Goal: Task Accomplishment & Management: Complete application form

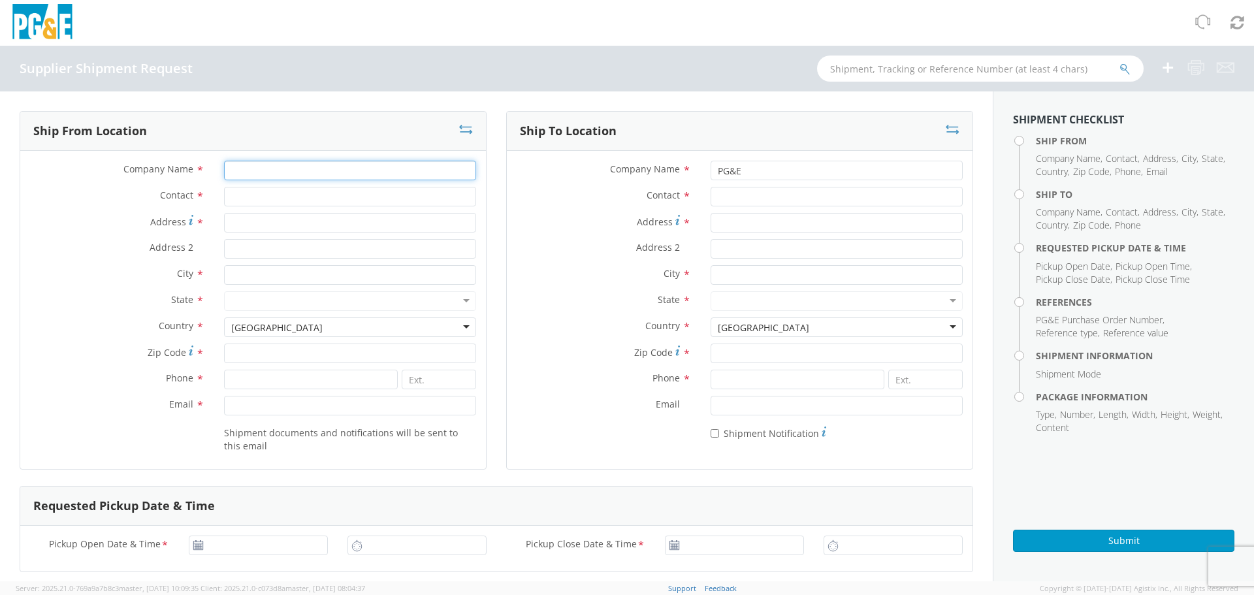
click at [372, 177] on input "Company Name *" at bounding box center [350, 171] width 252 height 20
type input "m"
type input "MAXIFY SOLUTION"
type input "[PERSON_NAME]"
type input "[STREET_ADDRESS]"
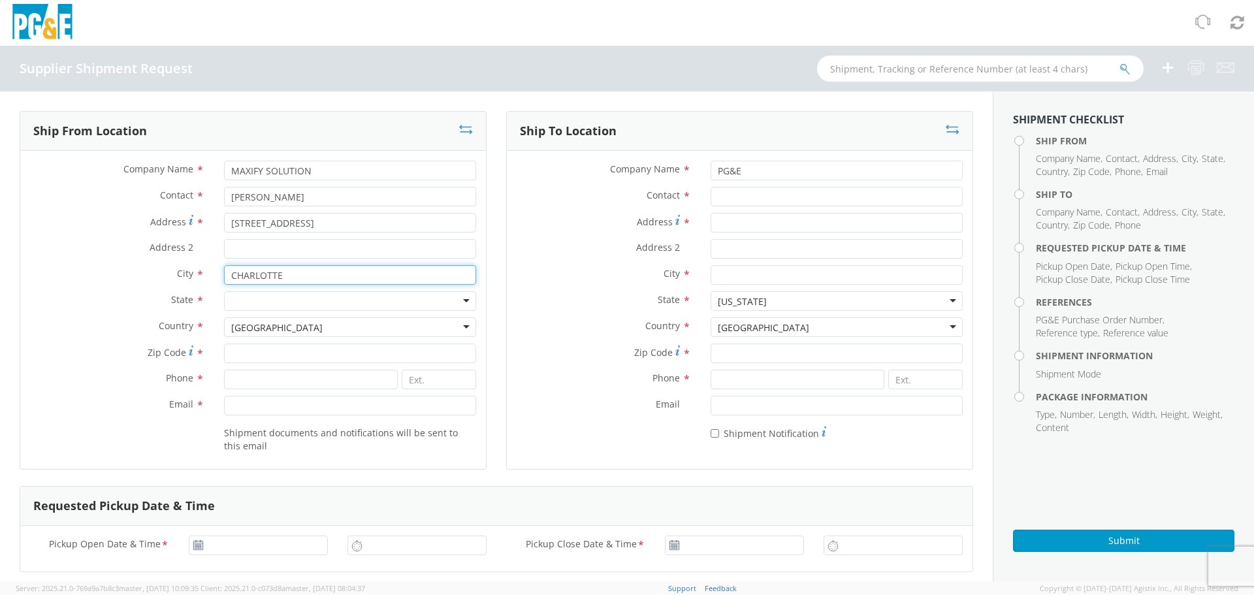
type input "CHARLOTTE"
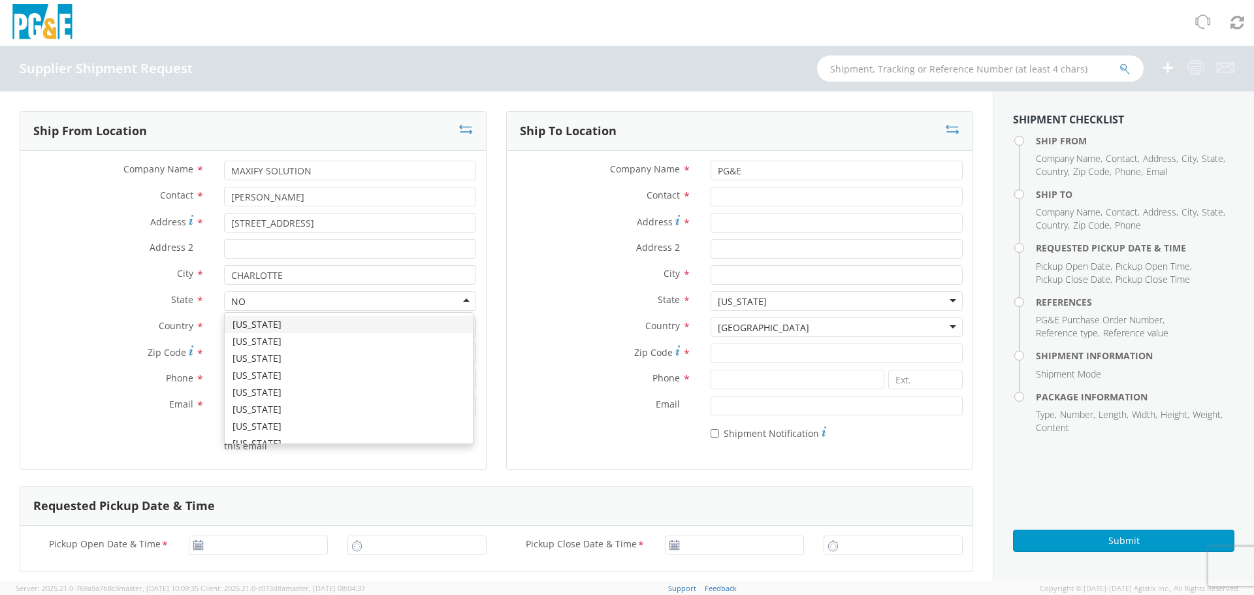
type input "NOR"
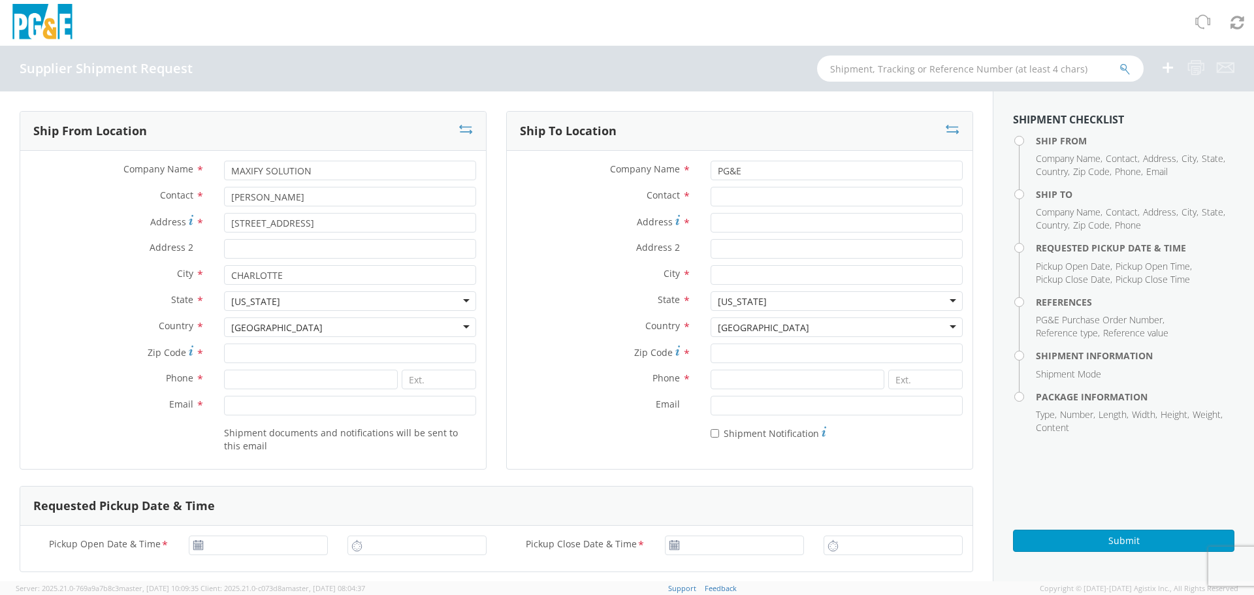
scroll to position [3291, 0]
type input "28208"
type input "9543124616"
type input "K"
type input "[EMAIL_ADDRESS][DOMAIN_NAME]"
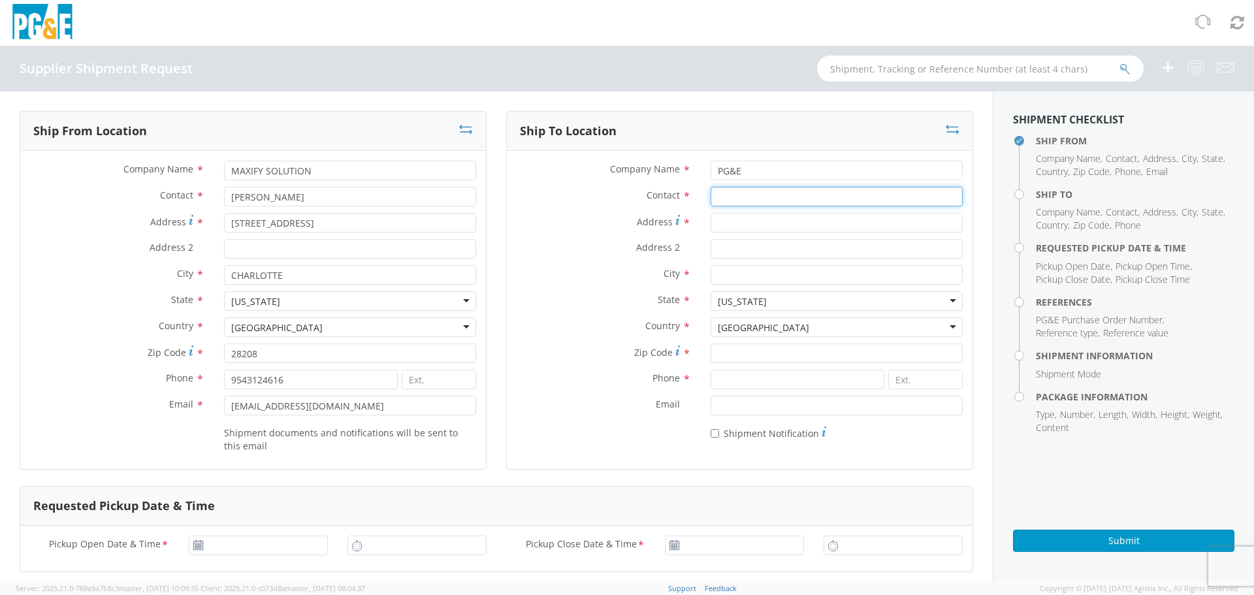
click at [759, 199] on input "Contact *" at bounding box center [836, 197] width 252 height 20
click at [740, 230] on input "Address *" at bounding box center [836, 223] width 252 height 20
click at [740, 193] on input "Contact *" at bounding box center [836, 197] width 252 height 20
paste input "[PERSON_NAME]"
click at [712, 196] on input "[PERSON_NAME]" at bounding box center [836, 197] width 252 height 20
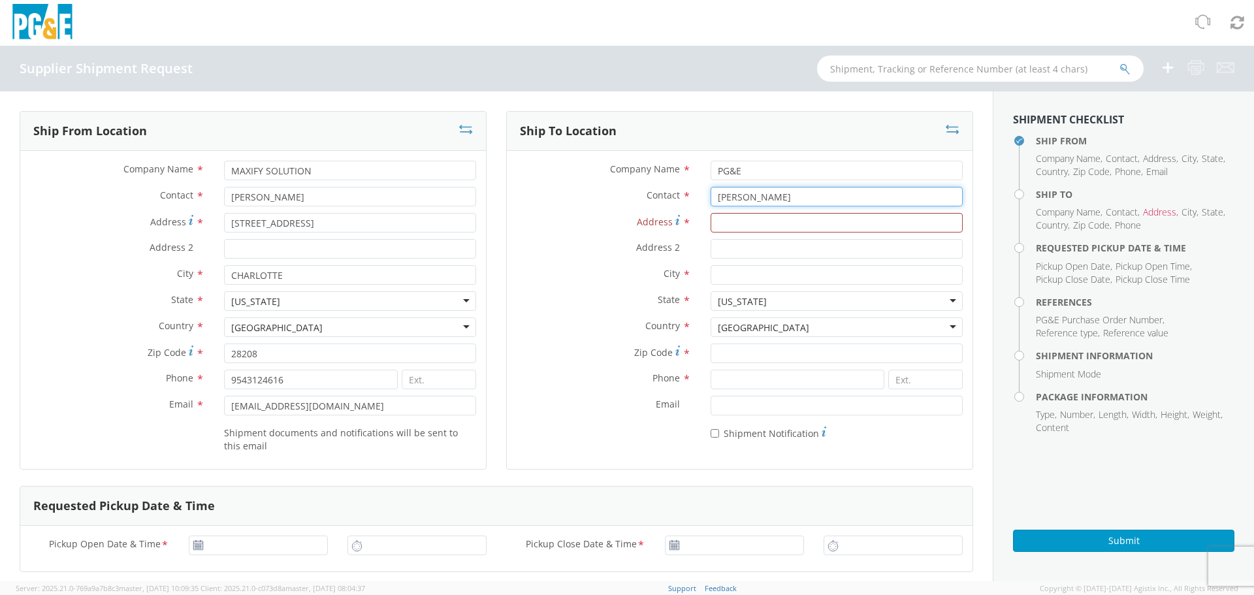
type input "[PERSON_NAME]"
click at [773, 249] on input "Address 2 *" at bounding box center [836, 249] width 252 height 20
click at [770, 223] on input "Address *" at bounding box center [836, 223] width 252 height 20
paste input "[STREET_ADDRESS]"
type input "[STREET_ADDRESS]"
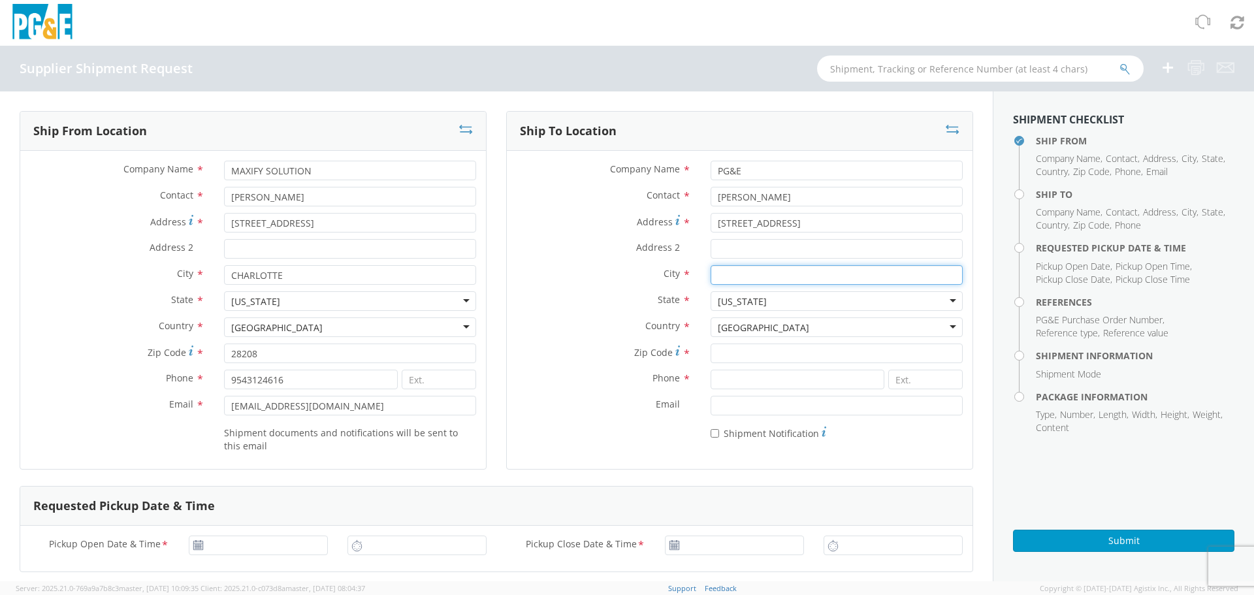
click at [747, 278] on input "City *" at bounding box center [836, 275] width 252 height 20
click at [714, 227] on input "[STREET_ADDRESS]" at bounding box center [836, 223] width 252 height 20
click at [712, 227] on input "[STREET_ADDRESS]" at bounding box center [836, 223] width 252 height 20
click at [739, 281] on input "City *" at bounding box center [836, 275] width 252 height 20
click at [727, 289] on div "City *" at bounding box center [740, 278] width 466 height 26
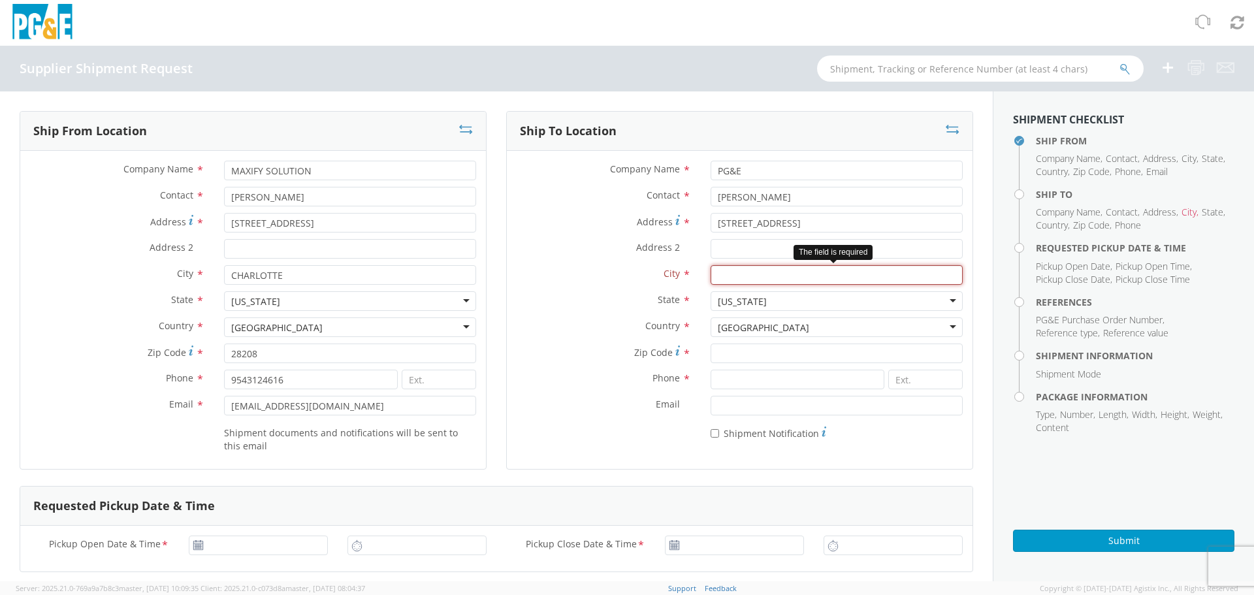
click at [727, 270] on input "City *" at bounding box center [836, 275] width 252 height 20
paste input "Stockton"
type input "Stockton"
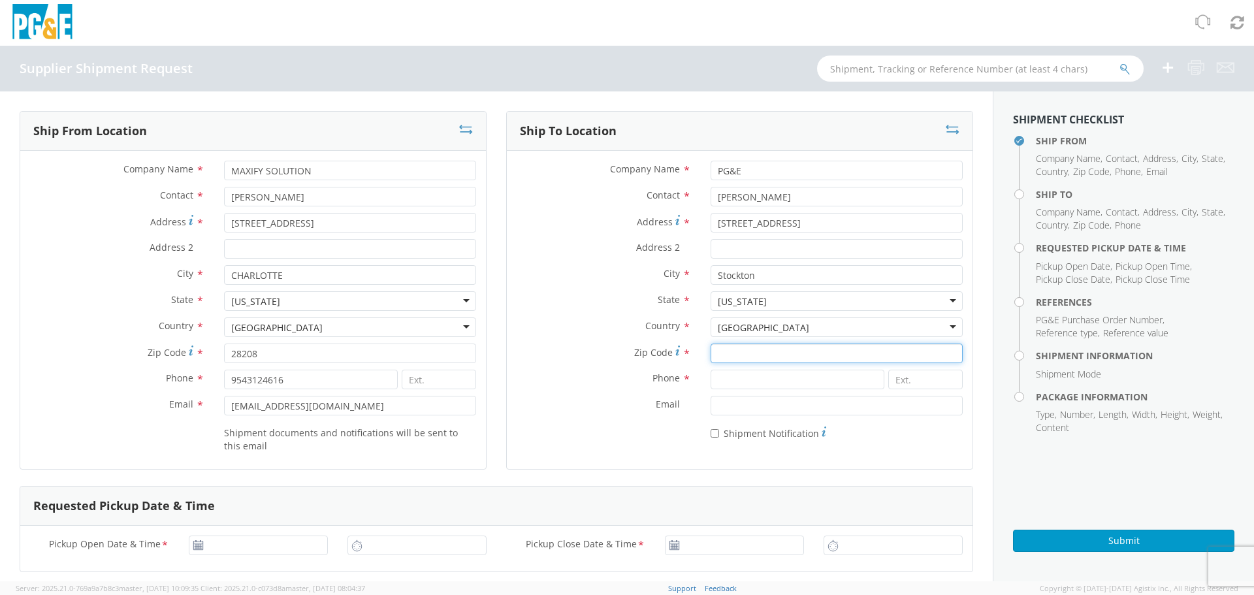
click at [757, 346] on input "Zip Code *" at bounding box center [836, 353] width 252 height 20
type input "95206"
click at [776, 377] on input at bounding box center [797, 380] width 174 height 20
click at [742, 379] on input at bounding box center [797, 380] width 174 height 20
type input "9258768217"
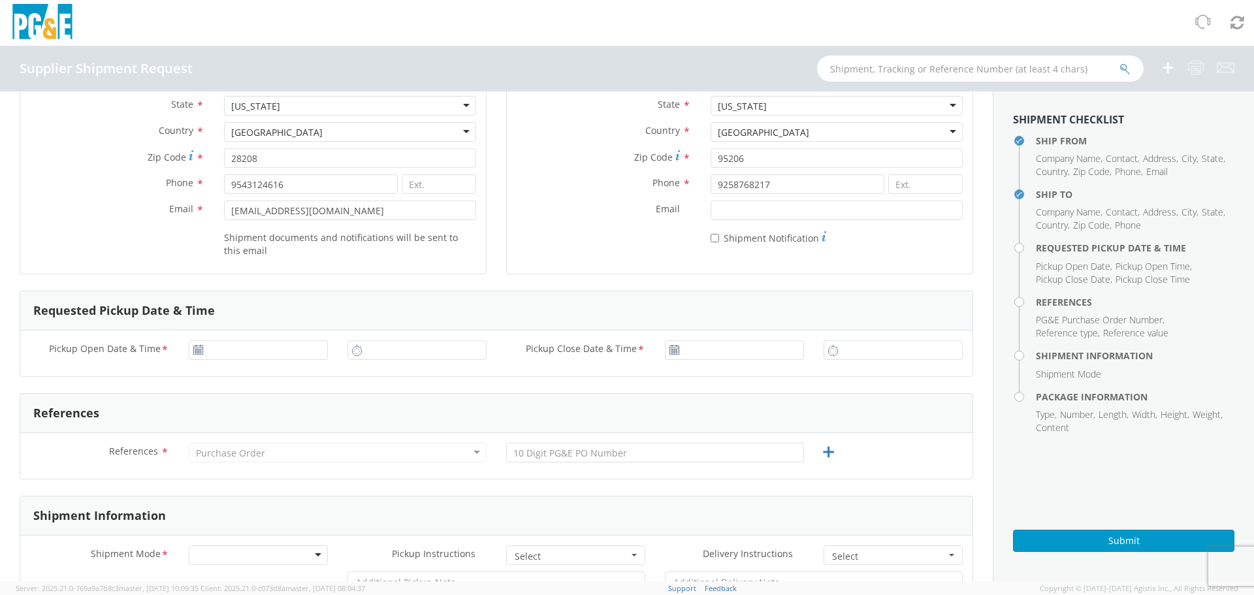
scroll to position [196, 0]
click at [251, 445] on div "Purchase Order" at bounding box center [338, 452] width 298 height 20
click at [253, 445] on div "Purchase Order" at bounding box center [338, 452] width 298 height 20
click at [261, 454] on div "Purchase Order" at bounding box center [230, 452] width 69 height 13
click at [446, 463] on div "Purchase Order Purchase Order Account Type Activity ID Airline Appointment Numb…" at bounding box center [337, 455] width 317 height 26
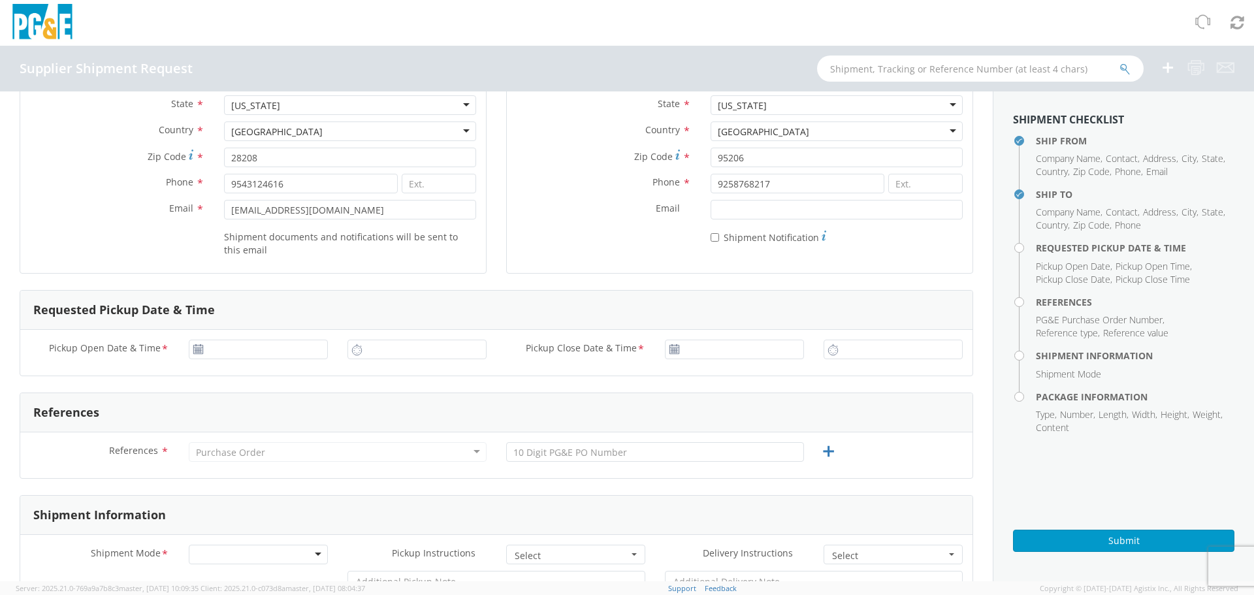
click at [576, 434] on div "References * Purchase Order Purchase Order Account Type Activity ID Airline App…" at bounding box center [496, 455] width 952 height 46
click at [573, 452] on input "text" at bounding box center [655, 452] width 298 height 20
paste input "2701230689"
type input "2701230689"
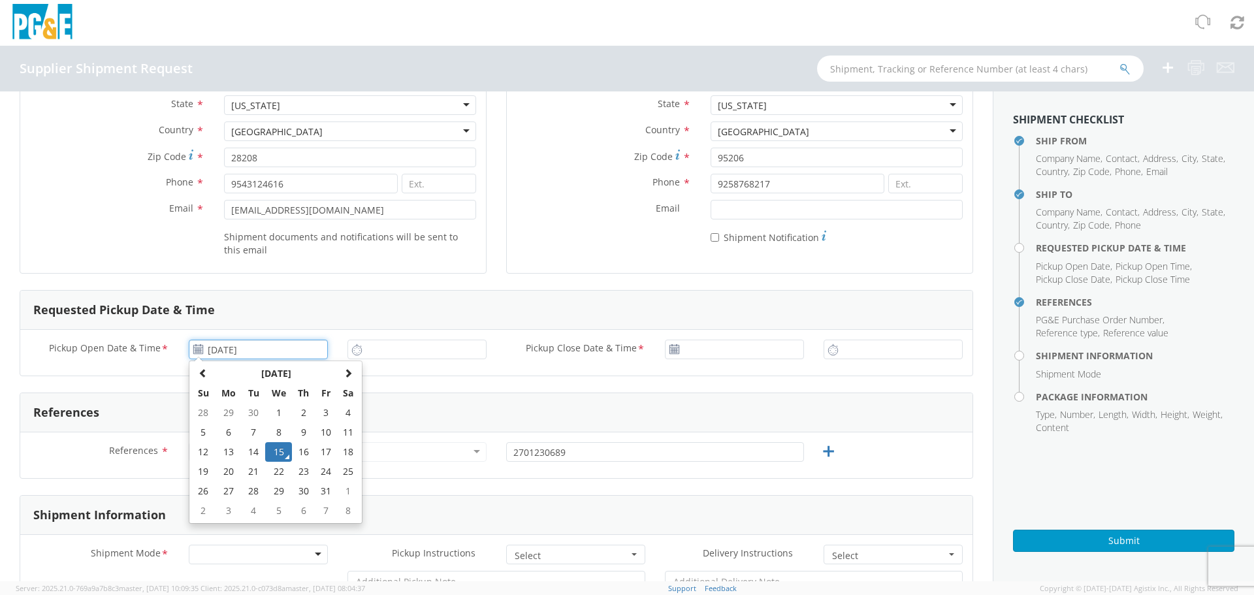
click at [218, 341] on input "[DATE]" at bounding box center [258, 350] width 139 height 20
click at [300, 446] on td "16" at bounding box center [303, 452] width 23 height 20
type input "[DATE]"
click at [276, 350] on input "[DATE]" at bounding box center [258, 350] width 139 height 20
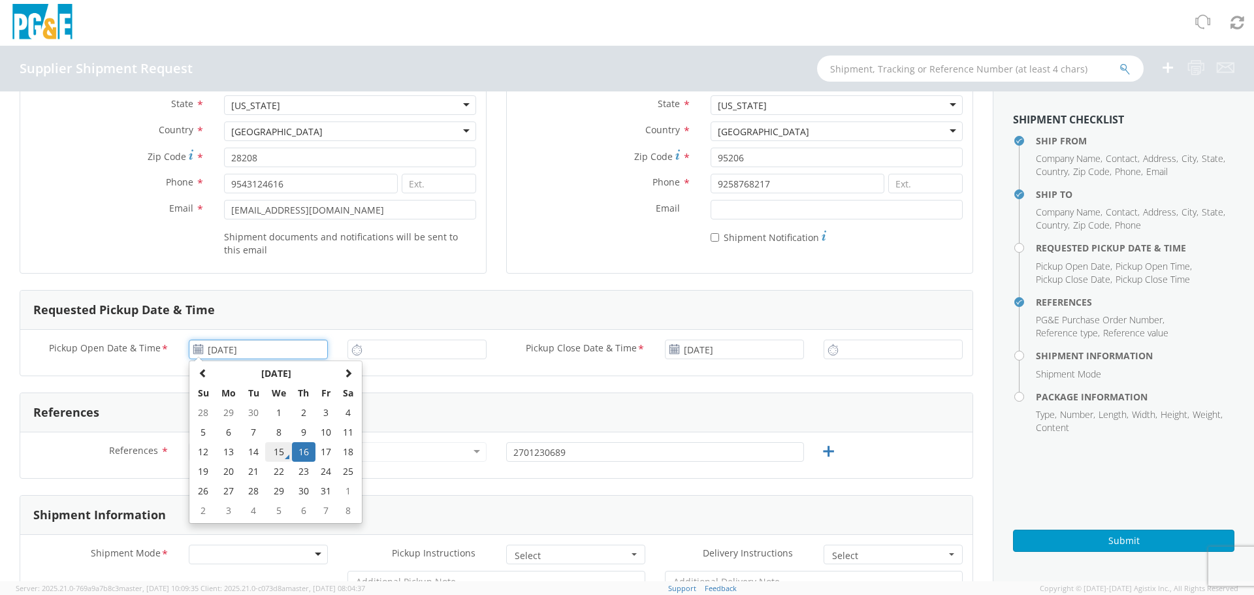
click at [279, 454] on td "15" at bounding box center [278, 452] width 27 height 20
type input "[DATE]"
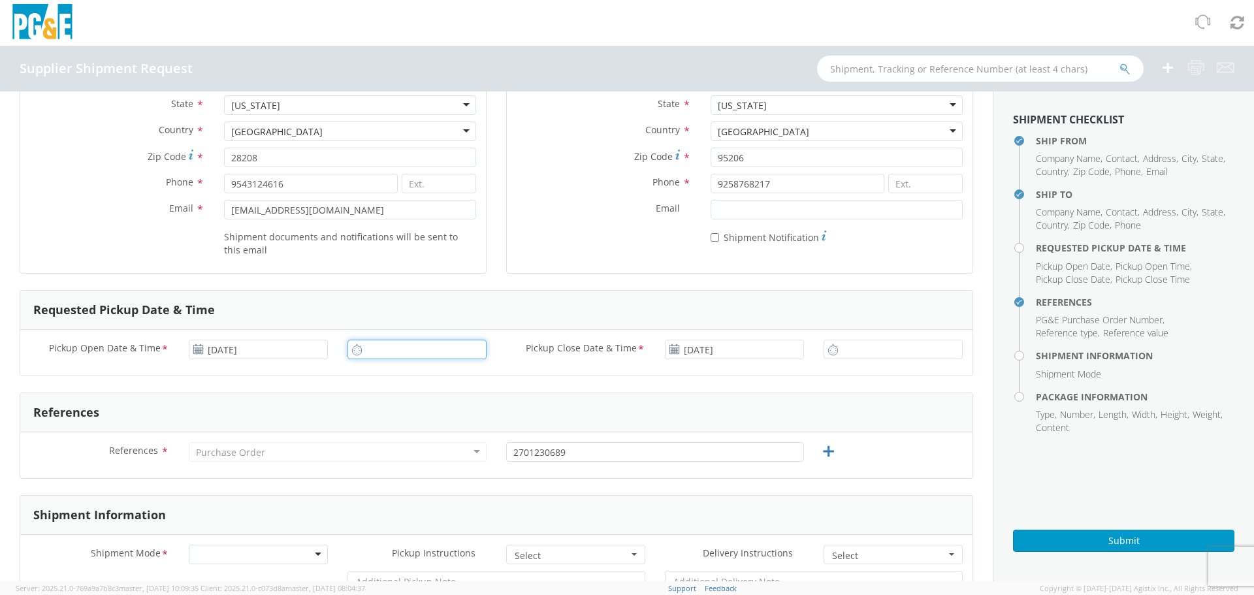
type input "7:00 AM"
click at [383, 344] on input "7:00 AM" at bounding box center [416, 350] width 139 height 20
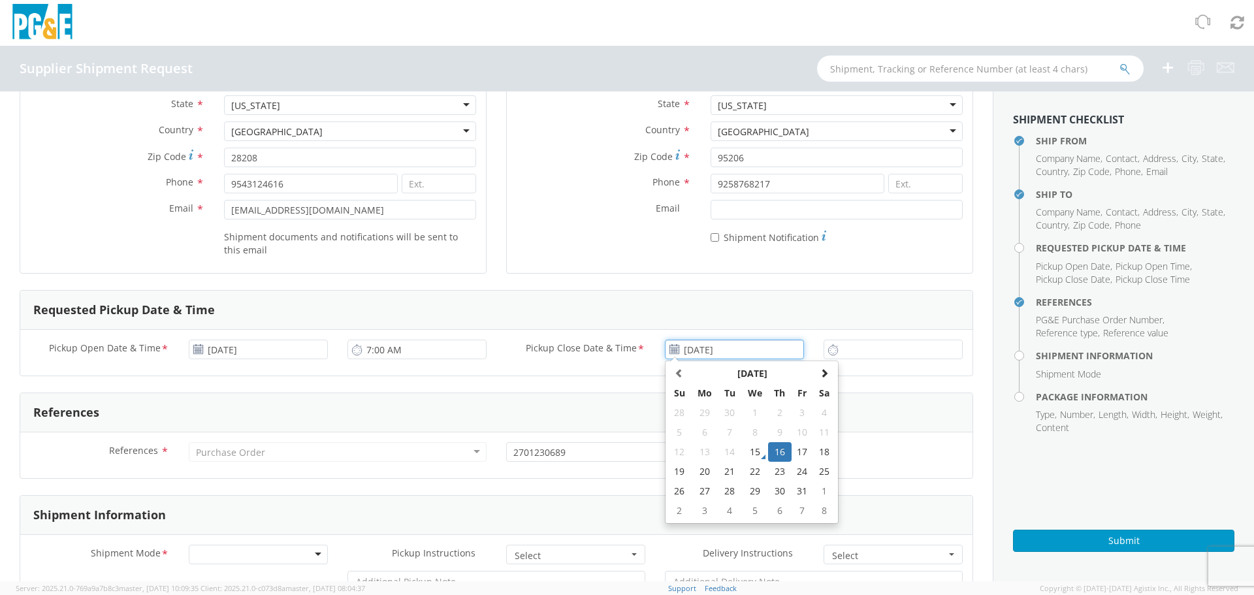
click at [693, 353] on input "[DATE]" at bounding box center [734, 350] width 139 height 20
click at [861, 352] on input "7:00 AM" at bounding box center [892, 350] width 139 height 20
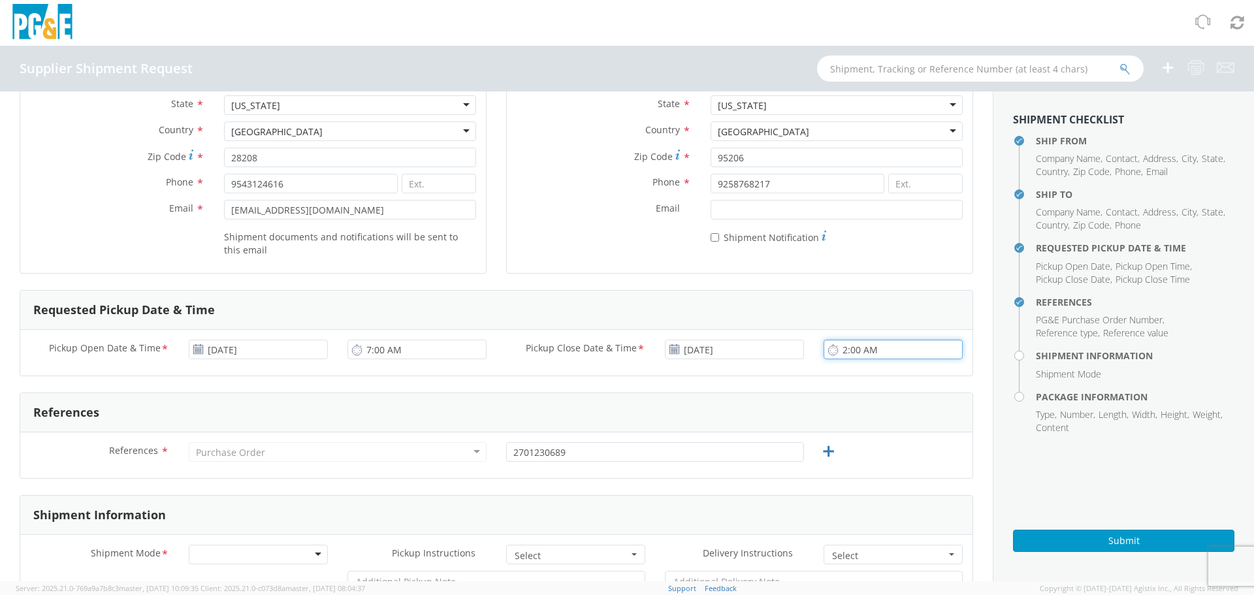
click at [865, 345] on input "2:00 AM" at bounding box center [892, 350] width 139 height 20
type input "2:00 PM"
click at [866, 266] on div "Ship To Location Company Name * PG&E Contact * [PERSON_NAME] Address * [STREET_…" at bounding box center [739, 94] width 467 height 358
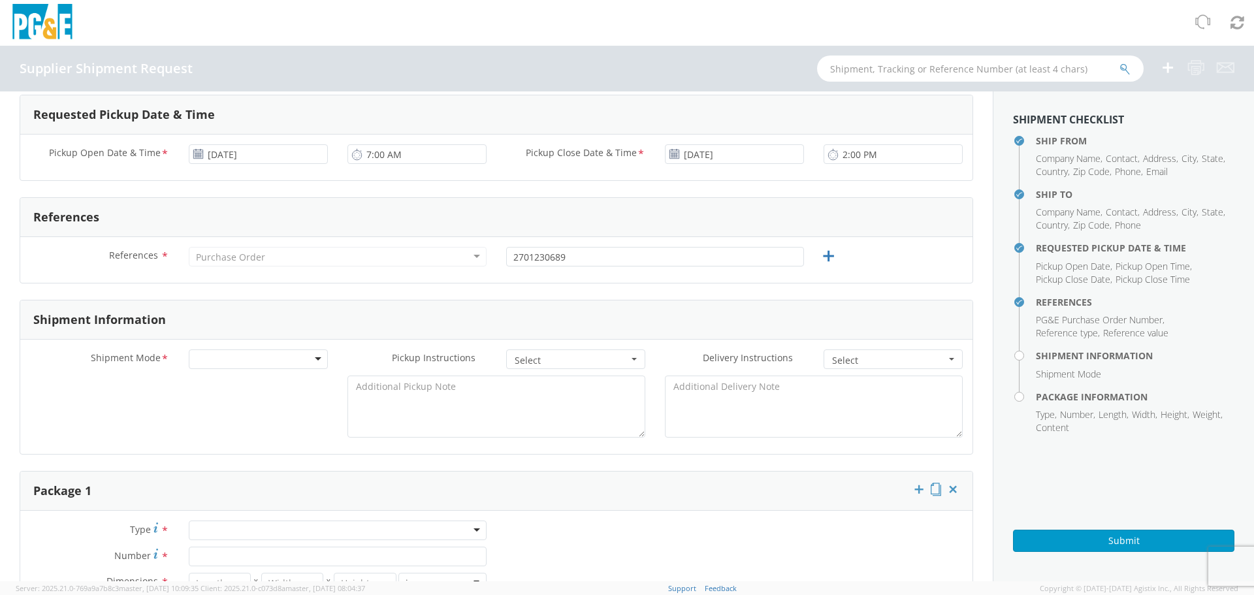
scroll to position [392, 0]
click at [240, 362] on div at bounding box center [258, 359] width 139 height 20
click at [540, 366] on span "Select" at bounding box center [572, 359] width 114 height 13
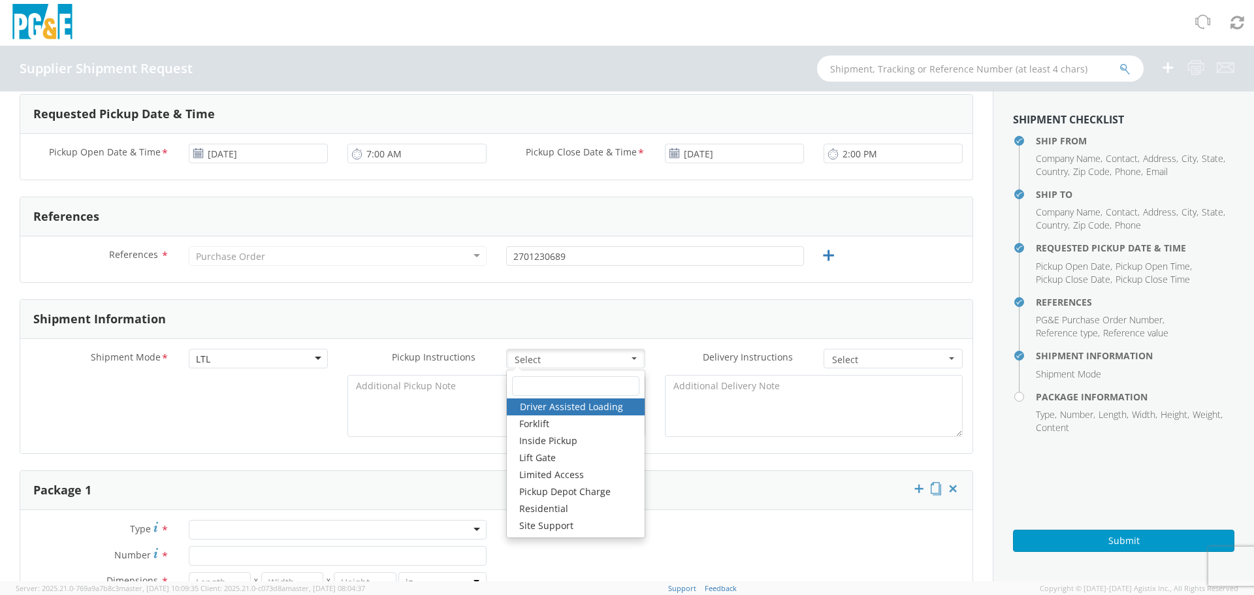
click at [214, 430] on div at bounding box center [496, 409] width 952 height 69
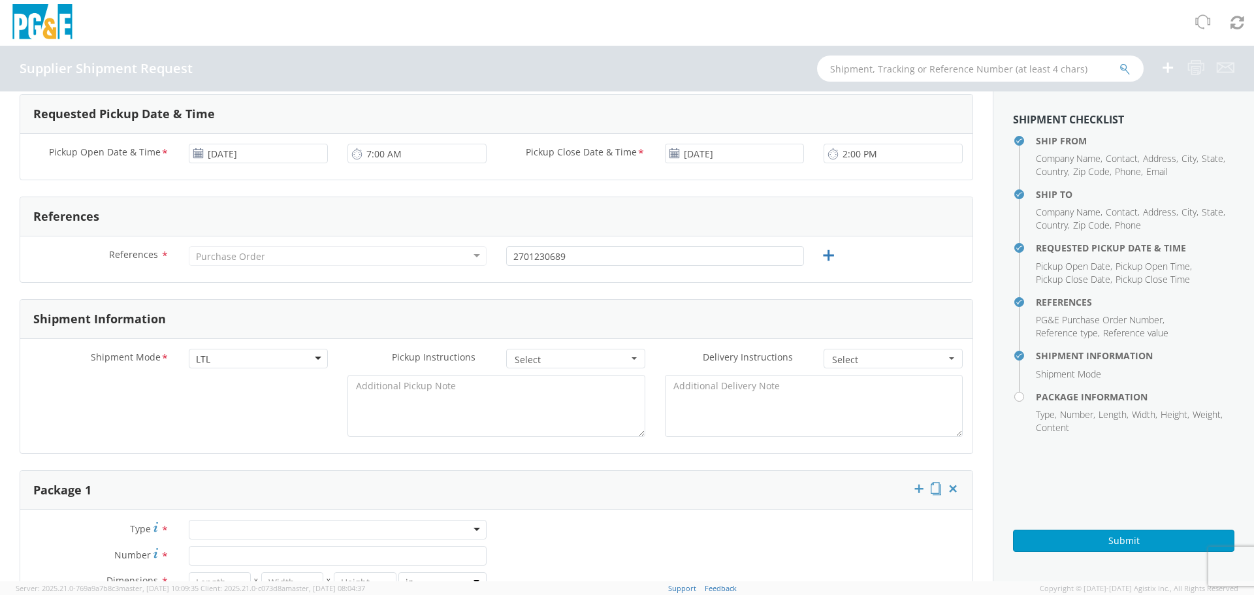
click at [236, 358] on div "LTL" at bounding box center [258, 359] width 139 height 20
click at [230, 451] on div "Shipment Mode * LTL LTL LTL Small Package TL Pickup Instructions * Select Drive…" at bounding box center [496, 396] width 952 height 114
click at [252, 351] on div "LTL" at bounding box center [258, 359] width 139 height 20
click at [237, 443] on div at bounding box center [496, 409] width 952 height 69
click at [611, 353] on button "Select" at bounding box center [575, 359] width 139 height 20
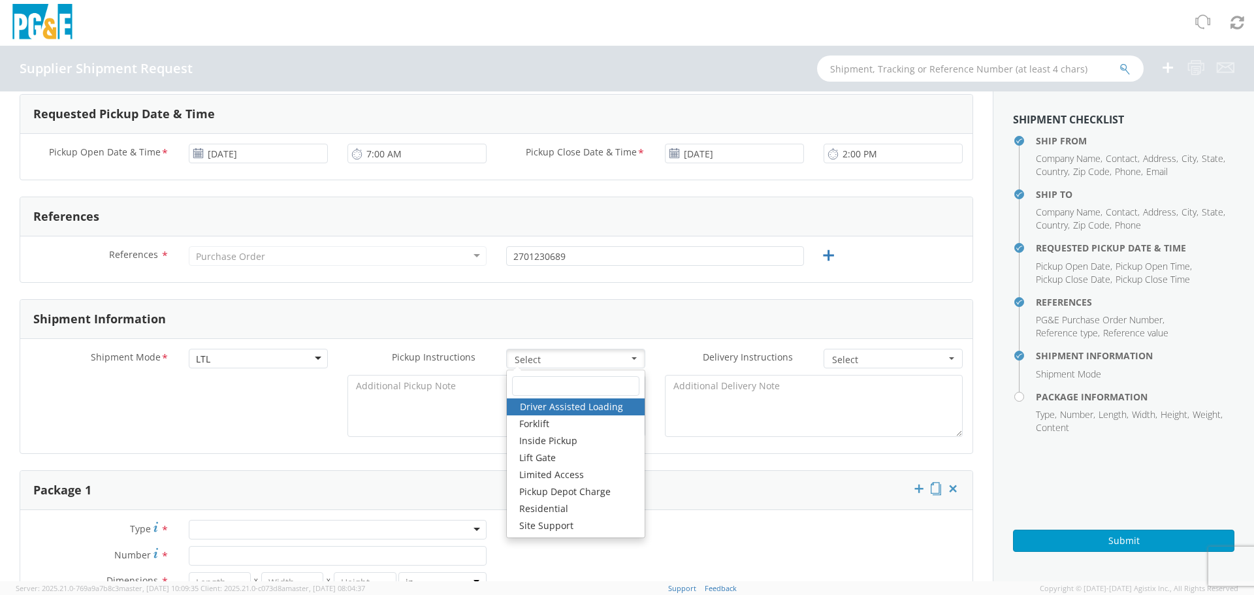
click at [252, 416] on div at bounding box center [496, 409] width 952 height 69
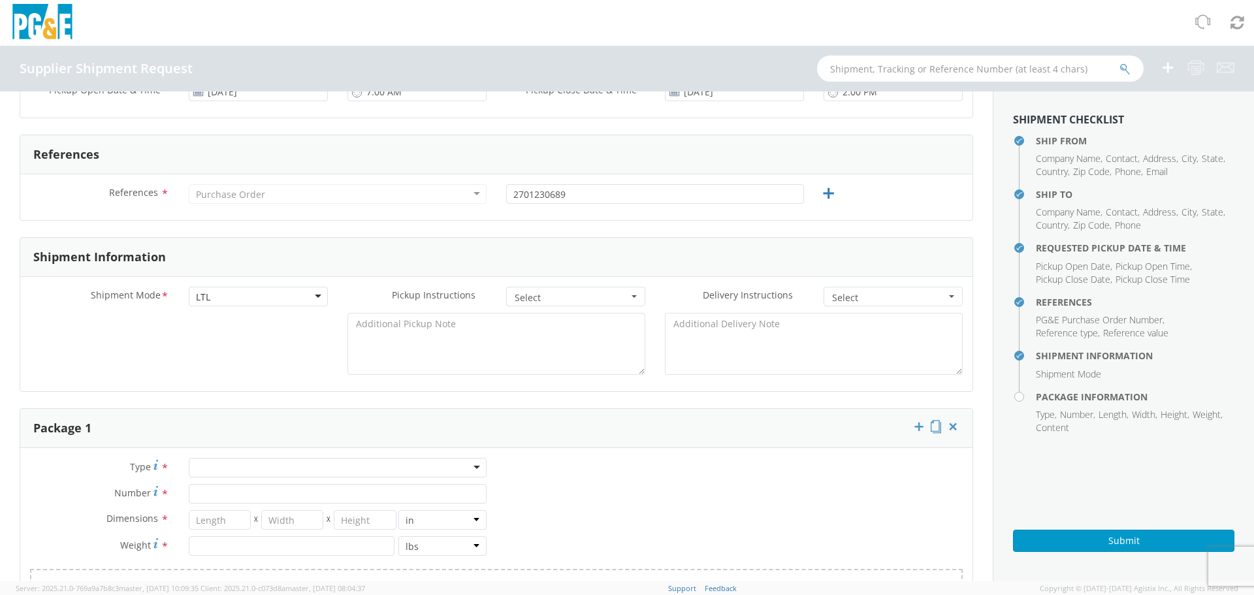
scroll to position [522, 0]
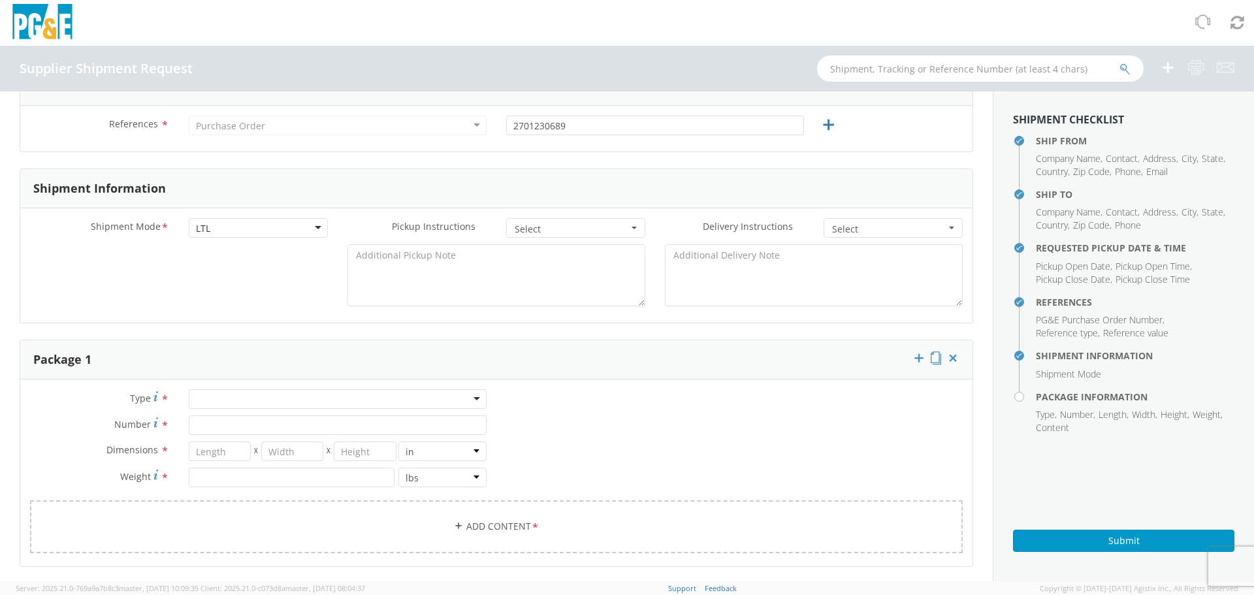
click at [316, 406] on div at bounding box center [338, 399] width 298 height 20
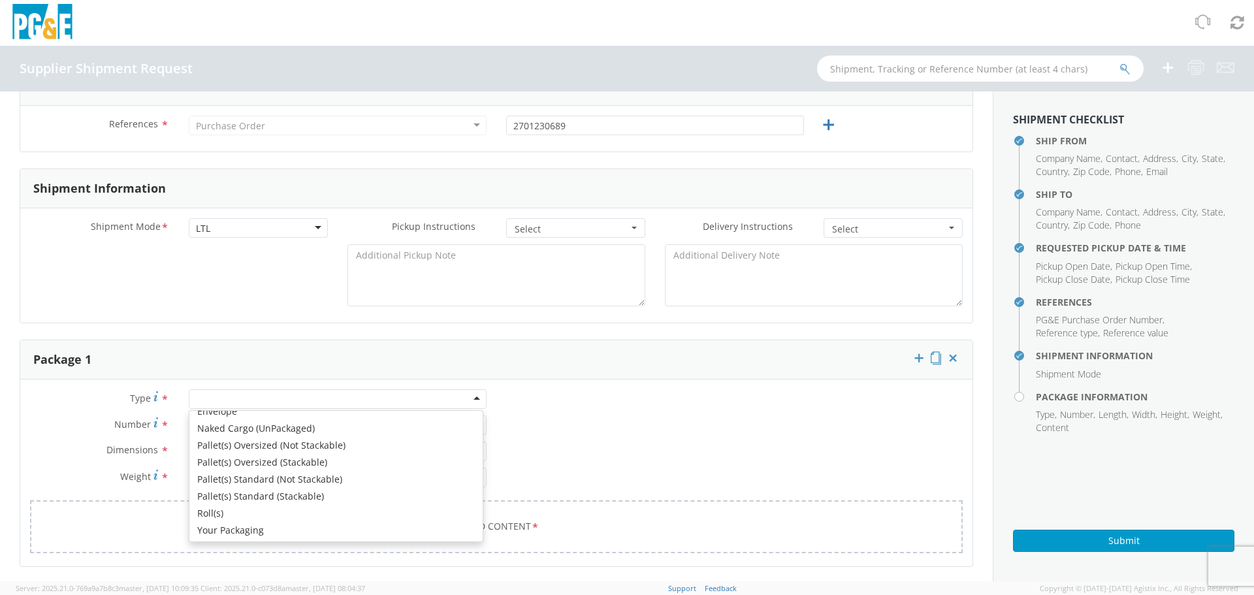
scroll to position [148, 0]
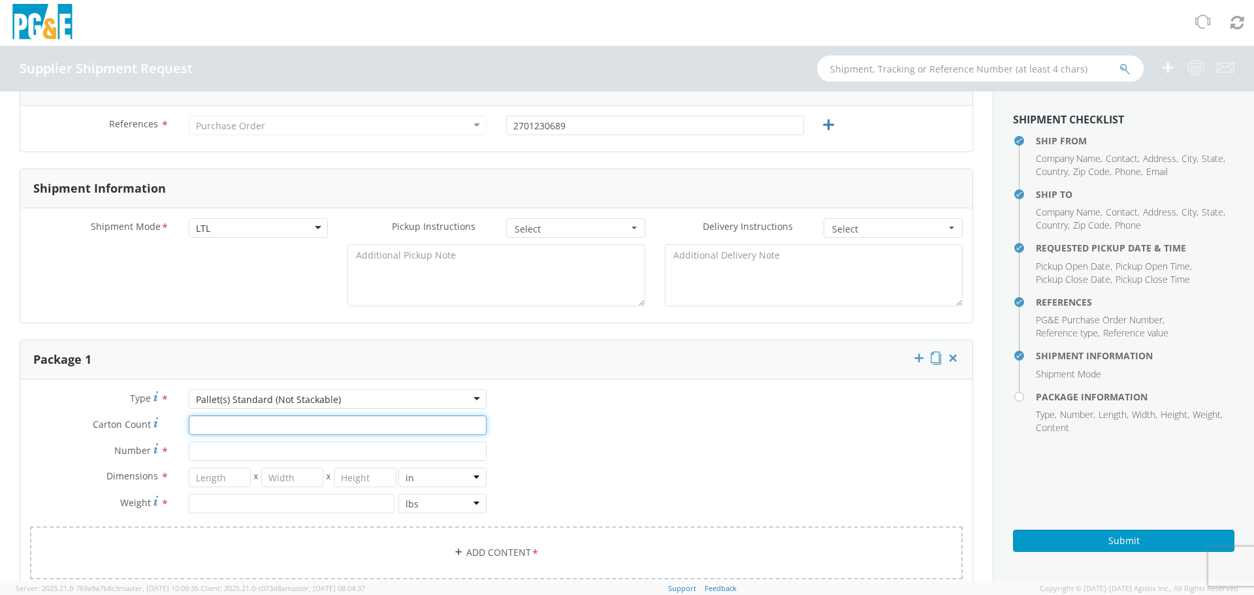
click at [334, 433] on input "Carton Count *" at bounding box center [338, 425] width 298 height 20
click at [291, 458] on input "Number *" at bounding box center [338, 451] width 298 height 20
type input "24"
click at [224, 483] on input "number" at bounding box center [220, 478] width 62 height 20
type input "31"
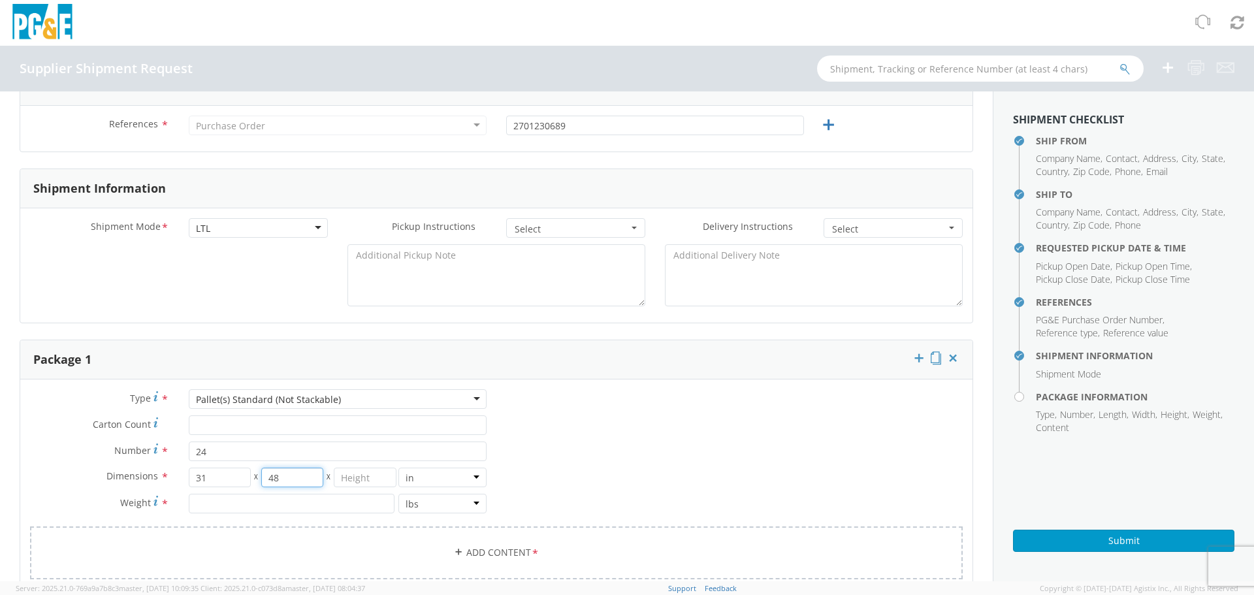
type input "48"
type input "54"
click at [208, 499] on input "number" at bounding box center [292, 504] width 206 height 20
click at [278, 508] on input "number" at bounding box center [292, 504] width 206 height 20
type input "7200"
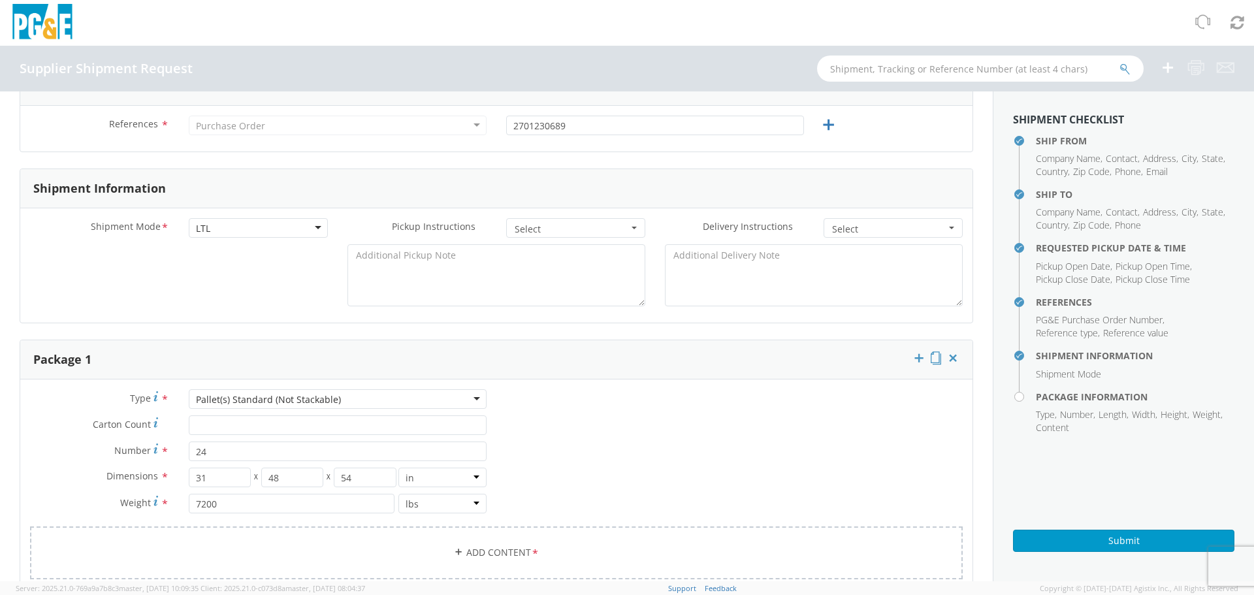
click at [637, 451] on div "Type * Pallet(s) Standard (Not Stackable) Pallet(s) Standard (Not Stackable) Bu…" at bounding box center [496, 492] width 952 height 206
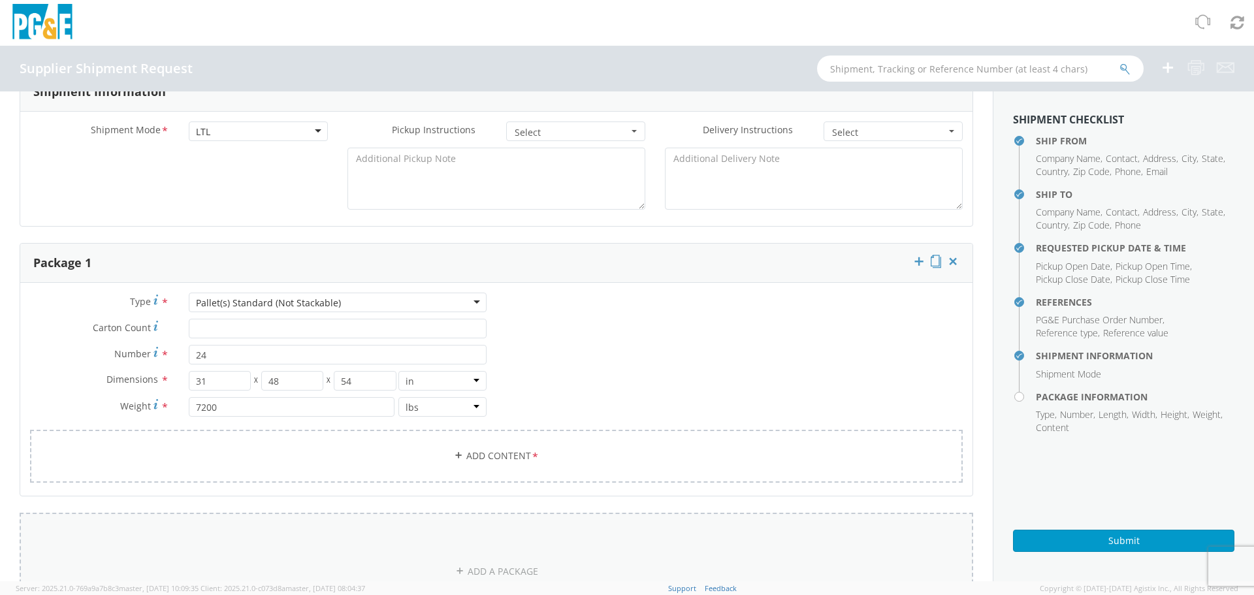
scroll to position [718, 0]
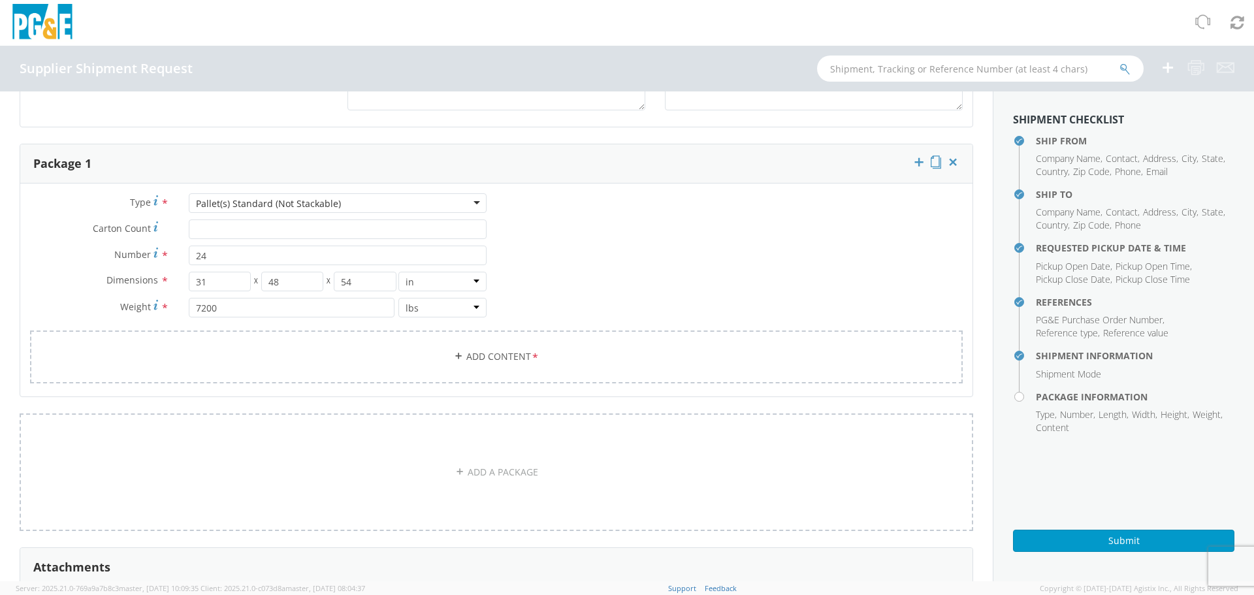
click at [474, 327] on div "Type * Pallet(s) Standard (Not Stackable) Pallet(s) Standard (Not Stackable) Bu…" at bounding box center [258, 261] width 476 height 137
click at [492, 353] on link "Add Content *" at bounding box center [496, 356] width 932 height 53
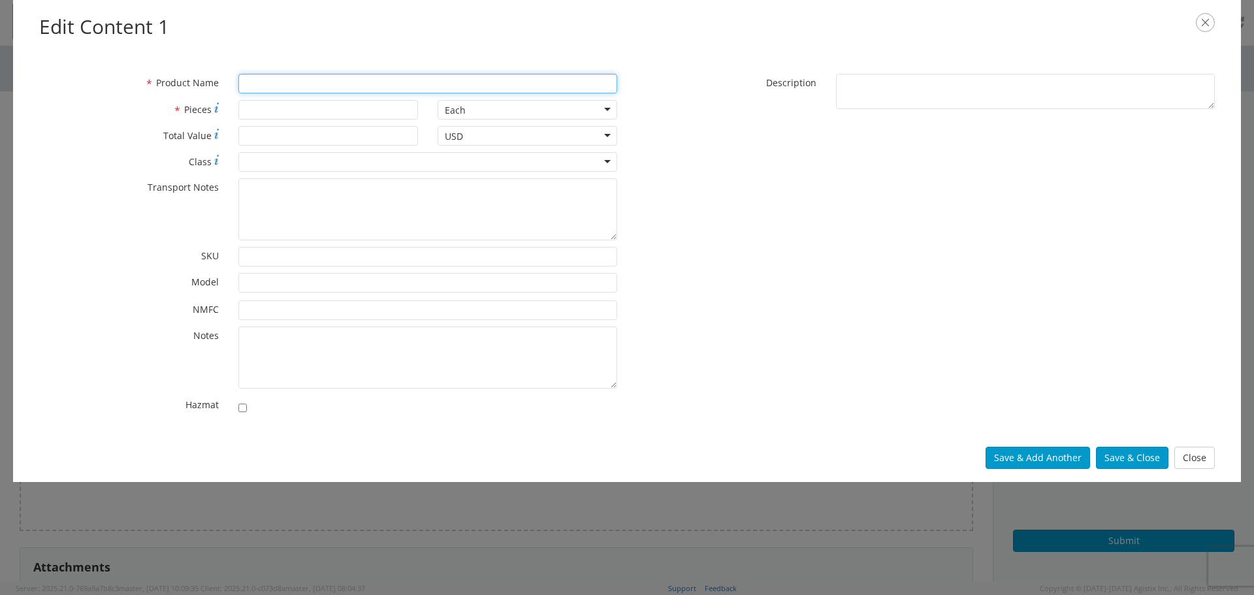
click at [313, 78] on input "* Product Name" at bounding box center [427, 84] width 379 height 20
type input "SKY"
type input "24"
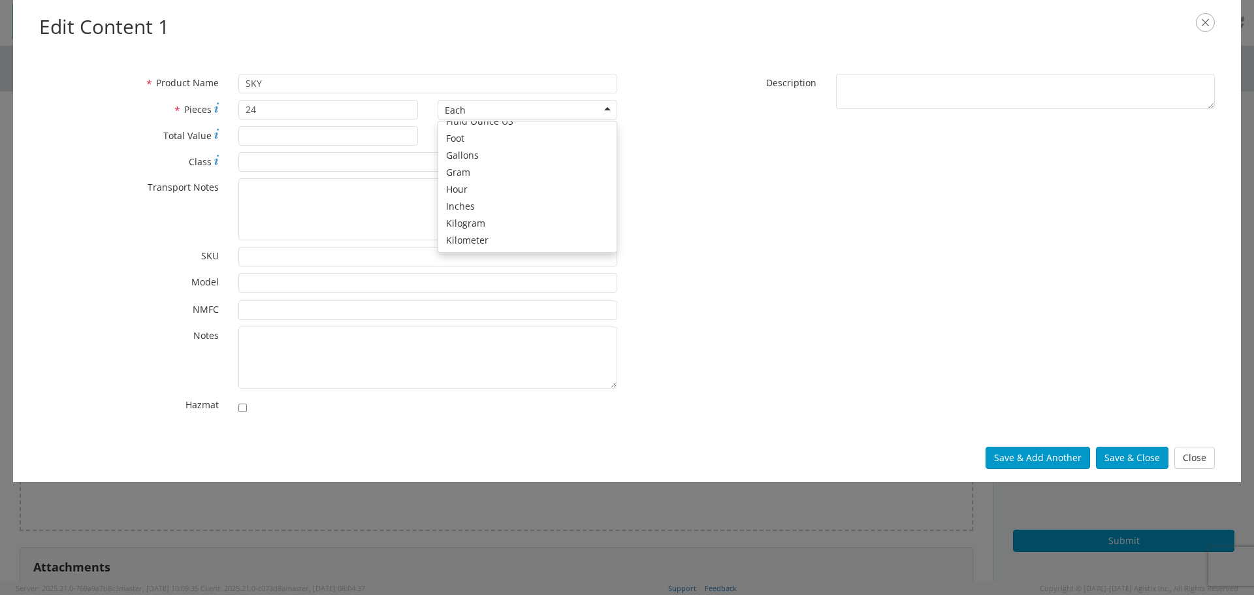
scroll to position [195, 0]
click at [898, 243] on div "* Product Name SKY * Pieces 24 Each Each Bag Blister Pack Bottle Capsule Carton…" at bounding box center [626, 247] width 1195 height 347
click at [311, 123] on div "* Pieces 24" at bounding box center [228, 113] width 398 height 26
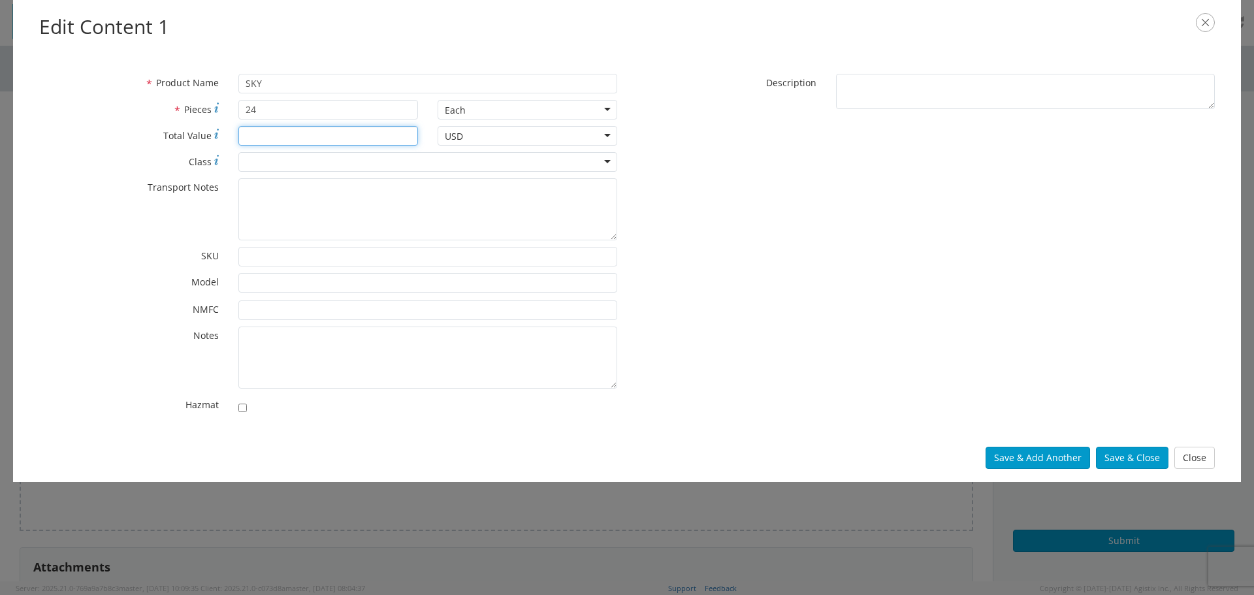
click at [308, 133] on input "* Total Value" at bounding box center [328, 136] width 180 height 20
click at [192, 113] on span "Pieces" at bounding box center [197, 109] width 27 height 12
click at [238, 113] on input "24" at bounding box center [328, 110] width 180 height 20
click at [272, 131] on input "* Total Value" at bounding box center [328, 136] width 180 height 20
click at [738, 268] on div "* Product Name SKY * Pieces 24 Each Each Bag Blister Pack Bottle Capsule Carton…" at bounding box center [626, 247] width 1195 height 347
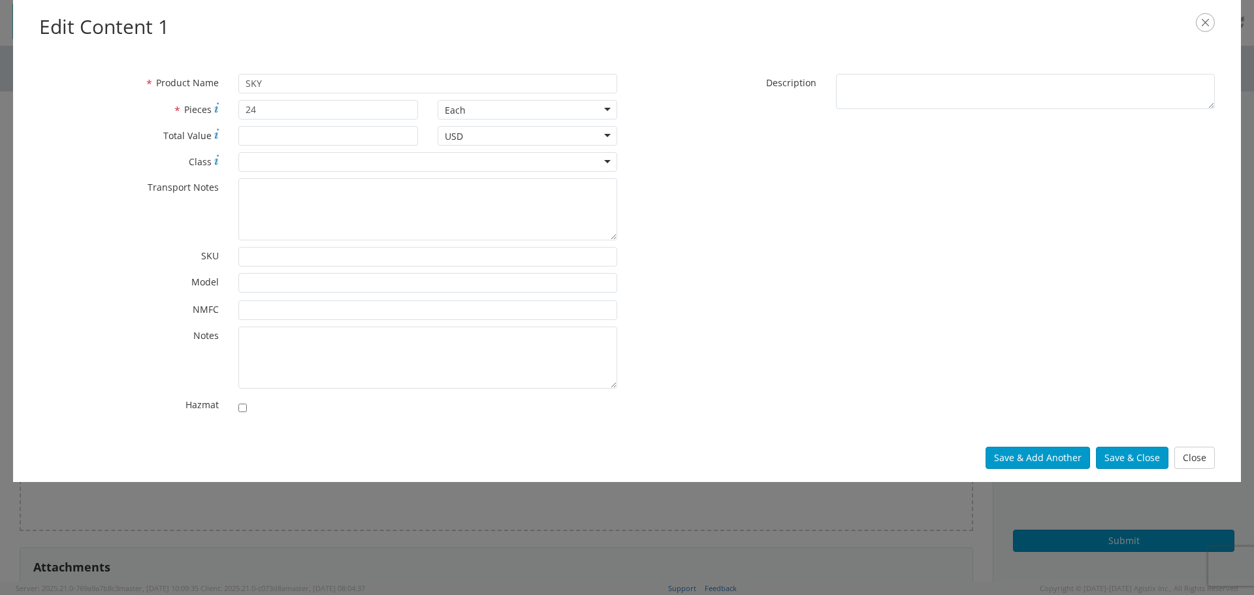
click at [902, 114] on div "* Description" at bounding box center [925, 95] width 597 height 42
click at [904, 97] on textarea "* Description" at bounding box center [1025, 92] width 379 height 36
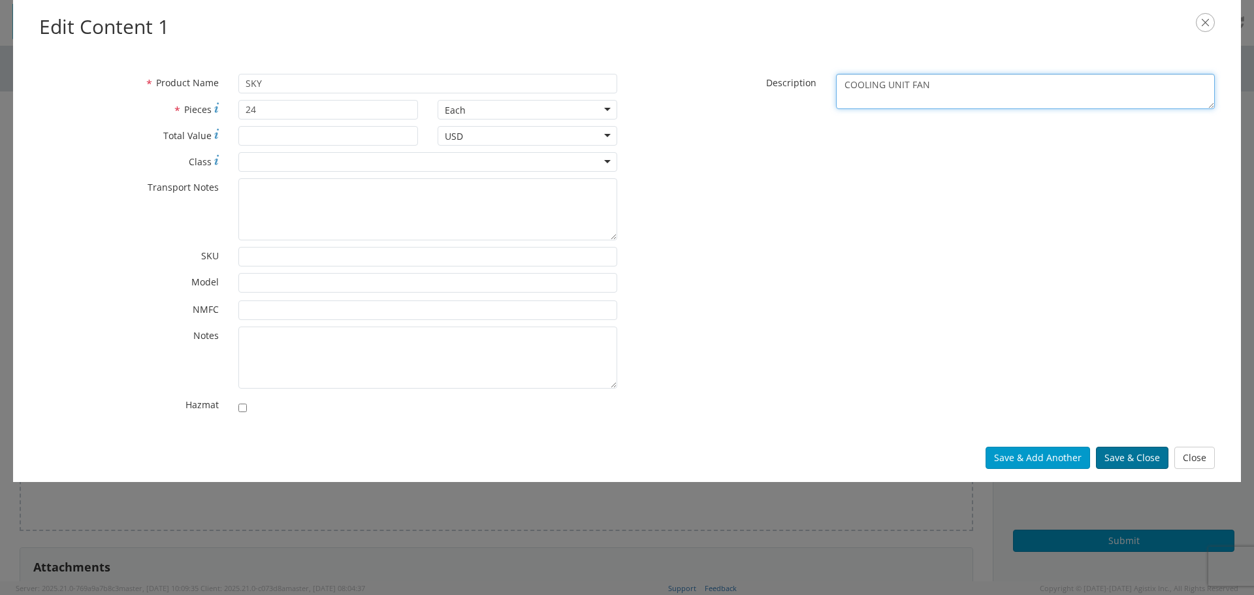
type textarea "COOLING UNIT FAN"
click at [1138, 457] on button "Save & Close" at bounding box center [1132, 458] width 72 height 22
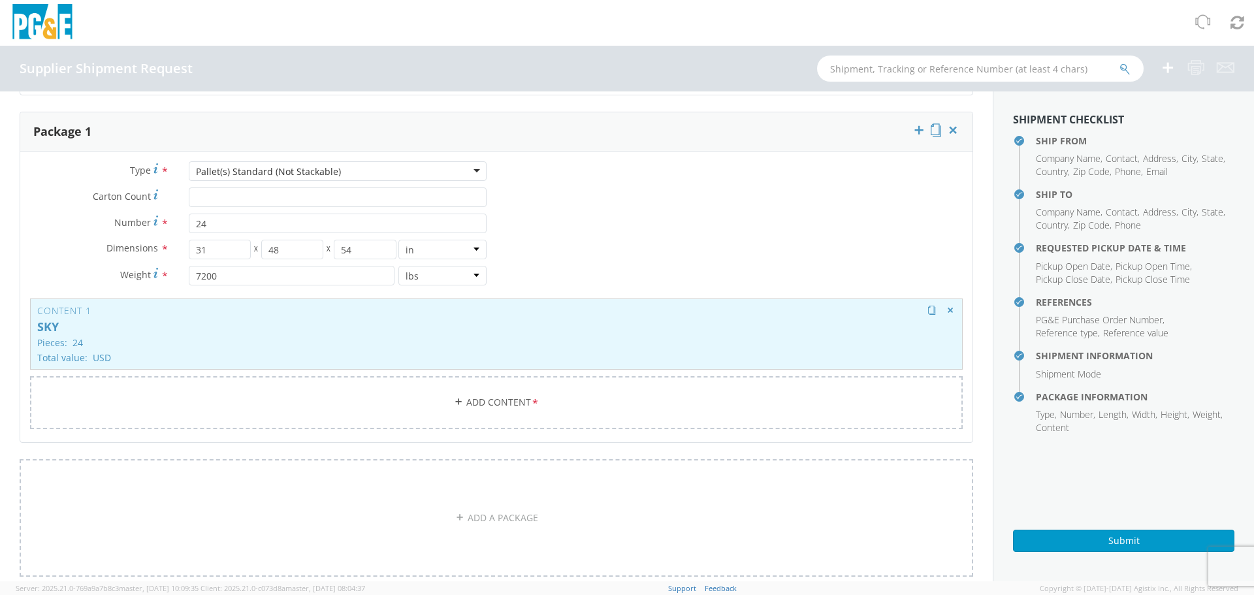
scroll to position [751, 0]
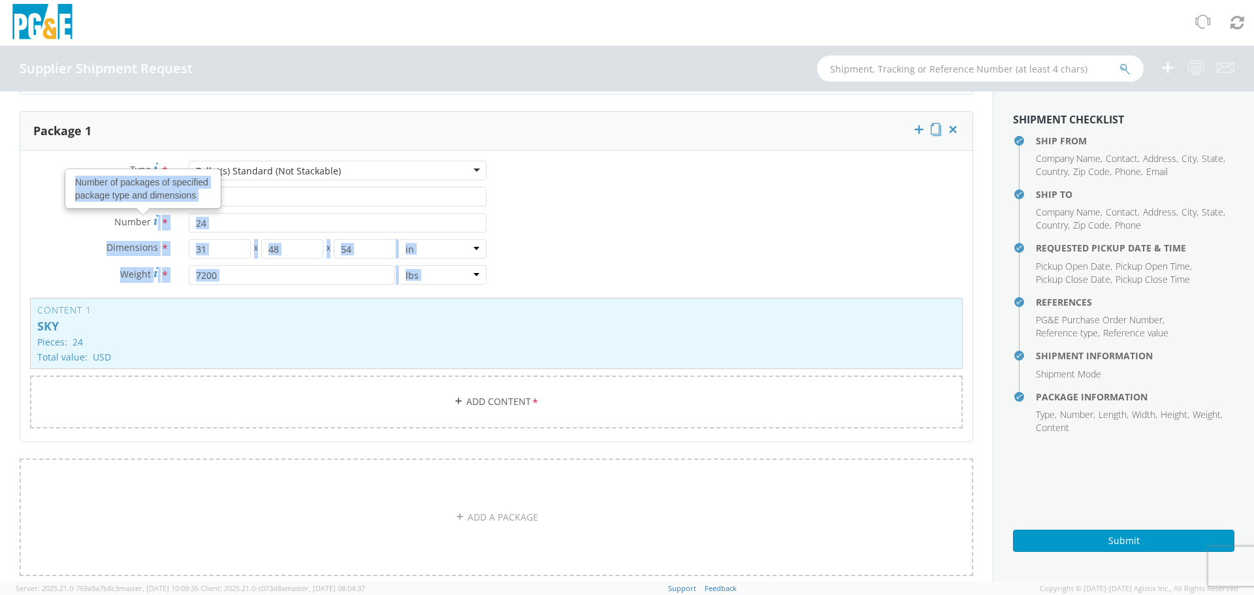
drag, startPoint x: 155, startPoint y: 221, endPoint x: 740, endPoint y: 231, distance: 585.1
click at [658, 232] on div "Type * Pallet(s) Standard (Not Stackable) Pallet(s) Standard (Not Stackable) Bu…" at bounding box center [496, 303] width 952 height 284
click at [763, 231] on div "Type * Pallet(s) Standard (Not Stackable) Pallet(s) Standard (Not Stackable) Bu…" at bounding box center [496, 303] width 952 height 284
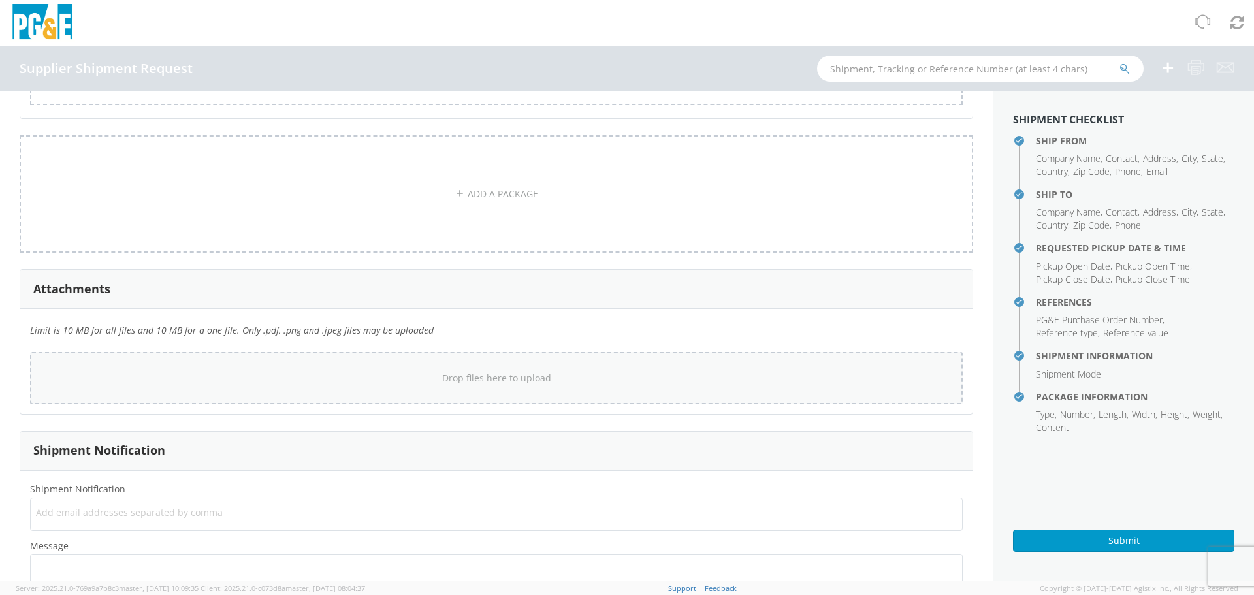
scroll to position [1143, 0]
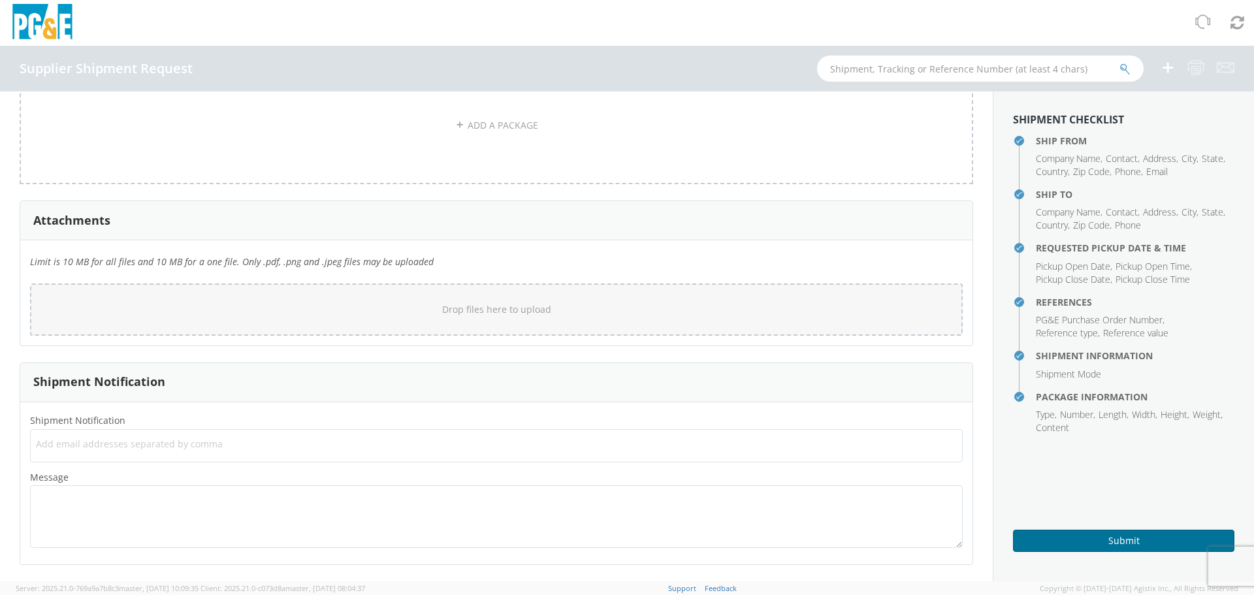
click at [1021, 548] on button "Submit" at bounding box center [1123, 541] width 221 height 22
